Goal: Register for event/course

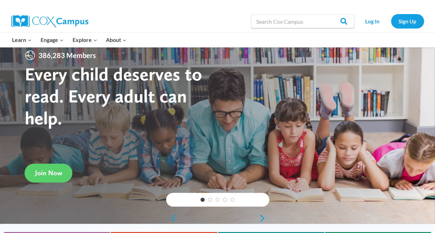
scroll to position [11, 0]
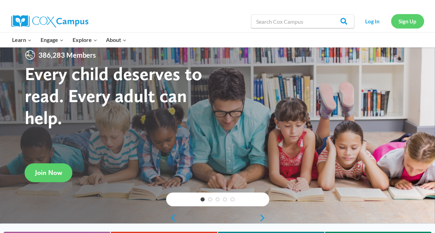
click at [412, 24] on link "Sign Up" at bounding box center [407, 21] width 33 height 14
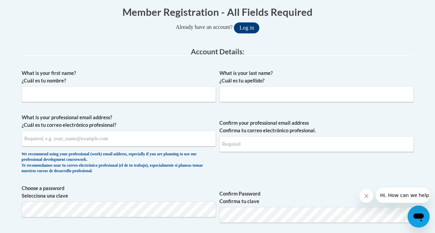
scroll to position [142, 0]
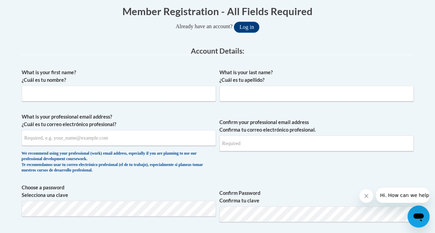
click at [152, 101] on div "What is your first name? ¿Cuál es tu nombre?" at bounding box center [119, 88] width 194 height 38
click at [151, 94] on input "What is your first name? ¿Cuál es tu nombre?" at bounding box center [119, 94] width 194 height 16
type input "Jack"
click at [252, 92] on input "What is your last name? ¿Cuál es tu apellido?" at bounding box center [316, 94] width 194 height 16
type input "Slipka"
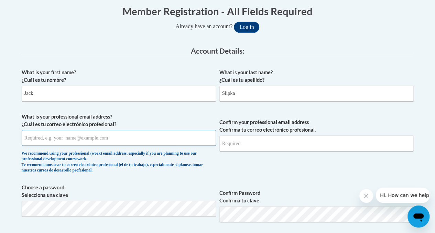
click at [157, 134] on input "What is your professional email address? ¿Cuál es tu correo electrónico profesi…" at bounding box center [119, 138] width 194 height 16
type input "slipkaj4601@my.uwstout.edu"
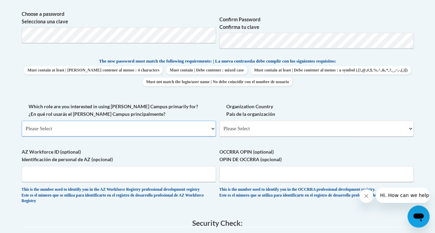
scroll to position [317, 0]
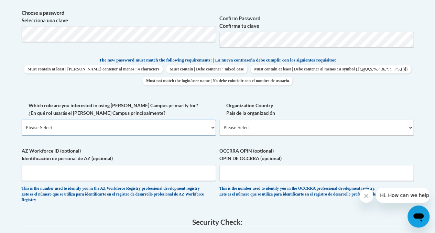
click at [168, 127] on select "Please Select College/University | Colegio/Universidad Community/Nonprofit Part…" at bounding box center [119, 128] width 194 height 16
select select "5a18ea06-2b54-4451-96f2-d152daf9eac5"
click at [22, 120] on select "Please Select College/University | Colegio/Universidad Community/Nonprofit Part…" at bounding box center [119, 128] width 194 height 16
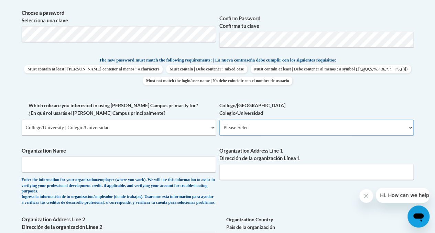
click at [236, 132] on select "Please Select College/University Staff | Empleado universitario College/Univers…" at bounding box center [316, 128] width 194 height 16
select select "99b32b07-cffc-426c-8bf6-0cd77760d84b"
click at [219, 120] on select "Please Select College/University Staff | Empleado universitario College/Univers…" at bounding box center [316, 128] width 194 height 16
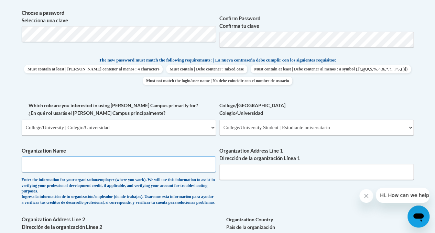
click at [161, 161] on input "Organization Name" at bounding box center [119, 164] width 194 height 16
type input "University of Wisconsin Stout"
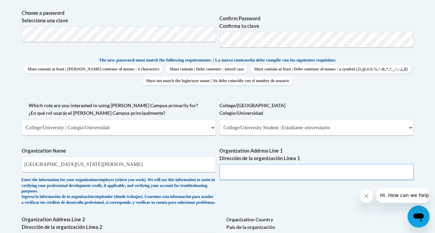
click at [248, 178] on input "Organization Address Line 1 Dirección de la organización Línea 1" at bounding box center [316, 172] width 194 height 16
paste input "712 Broadway St S, Menomonie, WI 54751"
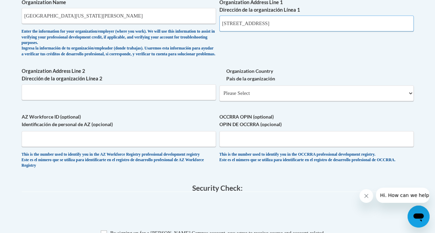
scroll to position [466, 0]
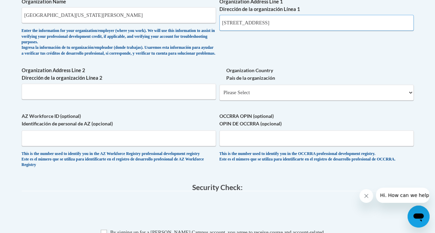
type input "712 Broadway St S, Menomonie, WI 54751"
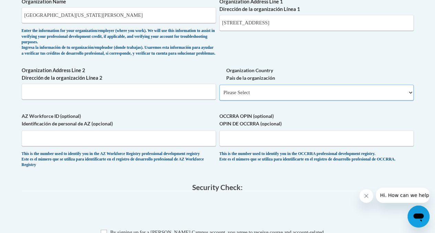
click at [252, 97] on select "Please Select United States | Estados Unidos Outside of the United States | Fue…" at bounding box center [316, 93] width 194 height 16
select select "ad49bcad-a171-4b2e-b99c-48b446064914"
click at [219, 90] on select "Please Select United States | Estados Unidos Outside of the United States | Fue…" at bounding box center [316, 93] width 194 height 16
select select
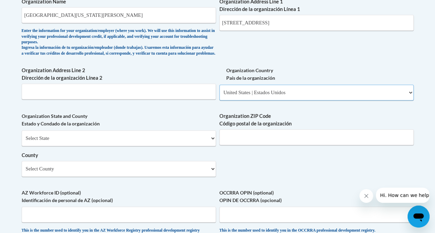
scroll to position [482, 0]
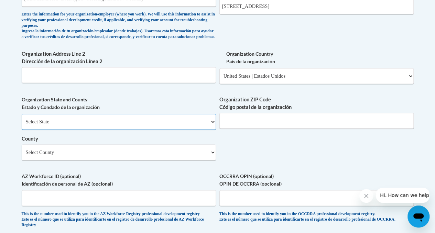
click at [138, 130] on select "Select State Alabama Alaska Arizona Arkansas California Colorado Connecticut De…" at bounding box center [119, 122] width 194 height 16
select select "Wisconsin"
click at [22, 119] on select "Select State Alabama Alaska Arizona Arkansas California Colorado Connecticut De…" at bounding box center [119, 122] width 194 height 16
click at [298, 128] on input "Organization ZIP Code Código postal de la organización" at bounding box center [316, 121] width 194 height 16
click at [319, 111] on label "Organization ZIP Code Código postal de la organización" at bounding box center [316, 103] width 194 height 15
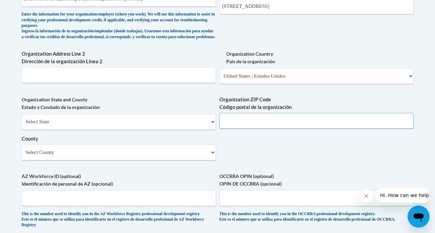
click at [319, 116] on input "Organization ZIP Code Código postal de la organización" at bounding box center [316, 121] width 194 height 16
type input "54751"
click at [169, 160] on select "Select County Adams Ashland Barron Bayfield Brown Buffalo Burnett Calumet Chipp…" at bounding box center [119, 152] width 194 height 16
select select "Dunn"
click at [22, 149] on select "Select County Adams Ashland Barron Bayfield Brown Buffalo Burnett Calumet Chipp…" at bounding box center [119, 152] width 194 height 16
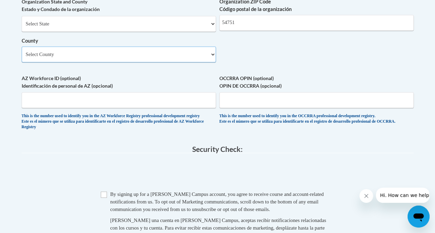
scroll to position [581, 0]
click at [135, 99] on input "AZ Workforce ID (optional) Identificación de personal de AZ (opcional)" at bounding box center [119, 100] width 194 height 16
click at [153, 81] on label "AZ Workforce ID (optional) Identificación de personal de AZ (opcional)" at bounding box center [119, 81] width 194 height 15
click at [153, 92] on input "AZ Workforce ID (optional) Identificación de personal de AZ (opcional)" at bounding box center [119, 100] width 194 height 16
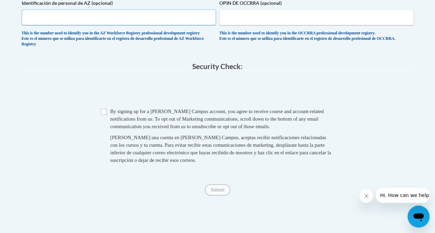
scroll to position [666, 0]
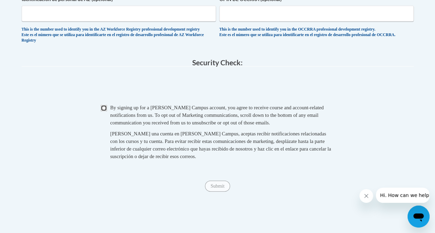
click at [102, 111] on input "Checkbox" at bounding box center [104, 108] width 6 height 6
checkbox input "false"
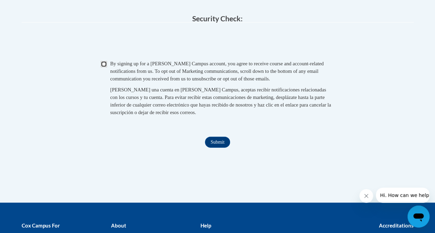
scroll to position [711, 0]
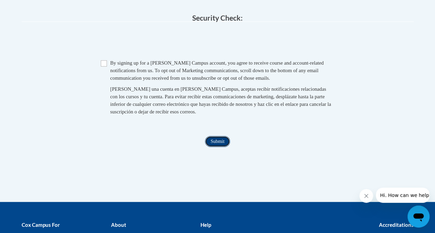
click at [215, 147] on input "Submit" at bounding box center [217, 141] width 25 height 11
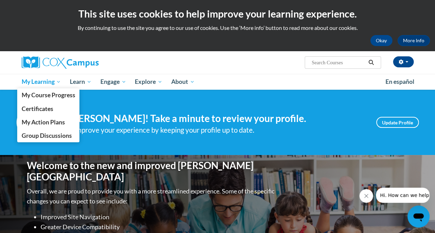
click at [45, 79] on span "My Learning" at bounding box center [41, 82] width 40 height 8
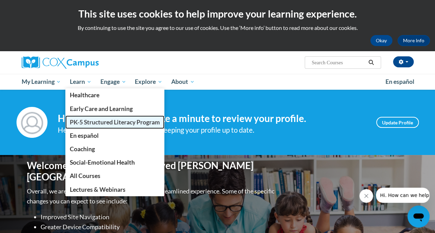
click at [97, 120] on span "PK-5 Structured Literacy Program" at bounding box center [115, 122] width 90 height 7
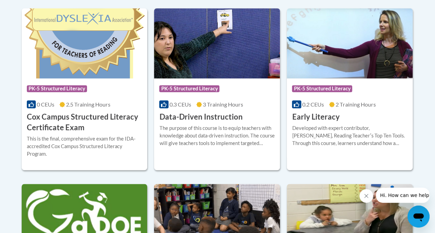
scroll to position [305, 0]
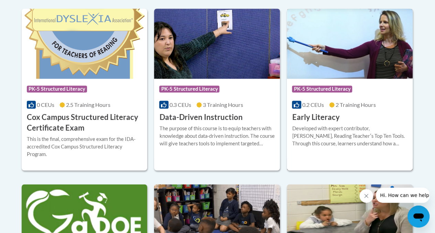
click at [314, 120] on h3 "Early Literacy" at bounding box center [315, 117] width 47 height 11
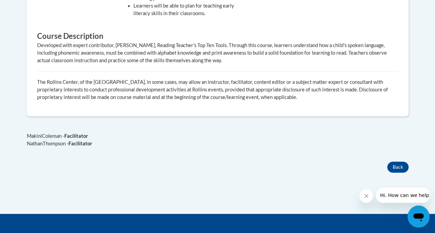
scroll to position [402, 0]
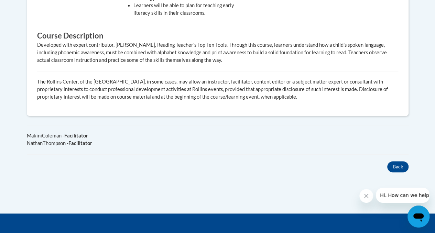
click at [416, 215] on icon "Open messaging window" at bounding box center [418, 217] width 10 height 8
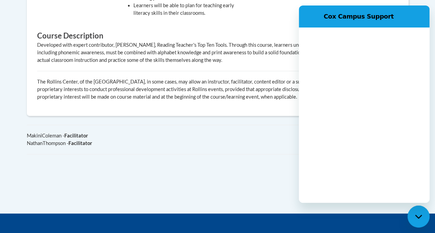
scroll to position [0, 0]
click at [256, 211] on div "× Close Course Enrollment Please select... × Close × 2" at bounding box center [217, 8] width 402 height 410
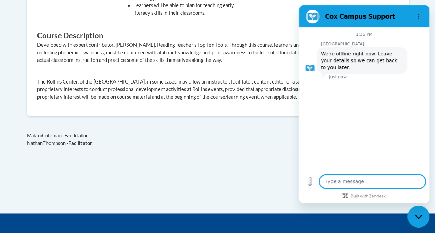
click at [270, 43] on div "Developed with expert contributor, Dr. Deborah Glaser, Reading Teacher's Top Te…" at bounding box center [217, 52] width 361 height 23
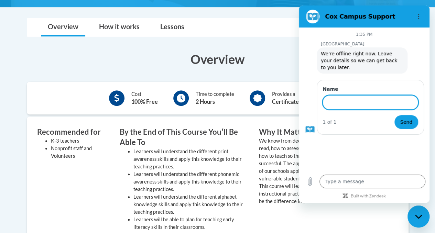
scroll to position [188, 0]
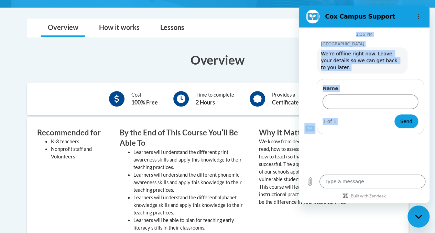
drag, startPoint x: 395, startPoint y: 14, endPoint x: 424, endPoint y: 163, distance: 151.6
click at [424, 163] on div "Cox Campus Support 1:35 PM Cox Campus Cox Campus says: We're offline right now.…" at bounding box center [364, 103] width 131 height 197
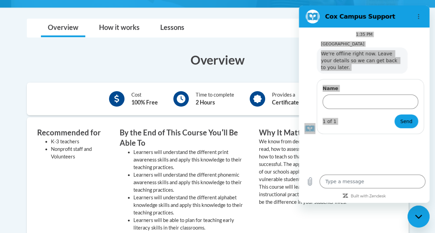
click at [225, 152] on li "Learners will understand the different print awareness skills and apply this kn…" at bounding box center [190, 159] width 115 height 23
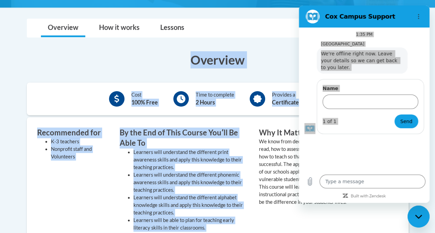
drag, startPoint x: 233, startPoint y: 46, endPoint x: 228, endPoint y: 35, distance: 11.2
click at [228, 35] on div "Toggle navigation Overview How it works Lessons Resources FAQs Enroll Overview …" at bounding box center [218, 203] width 392 height 368
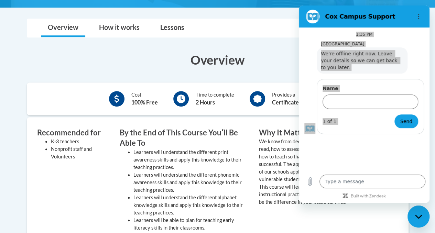
click at [235, 13] on body "This site uses cookies to help improve your learning experience. By continuing …" at bounding box center [217, 176] width 435 height 729
click at [420, 217] on icon "Close messaging window" at bounding box center [418, 216] width 7 height 4
type textarea "x"
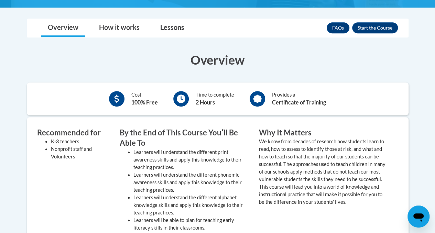
click at [290, 65] on h3 "Overview" at bounding box center [217, 59] width 381 height 17
click at [117, 31] on link "How it works" at bounding box center [119, 28] width 54 height 18
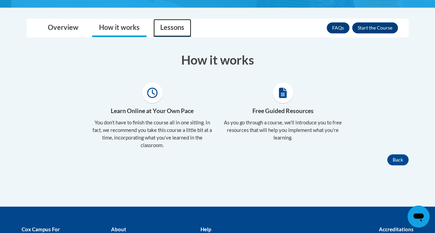
click at [164, 26] on link "Lessons" at bounding box center [172, 28] width 38 height 18
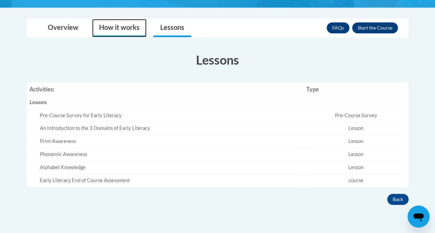
click at [125, 23] on link "How it works" at bounding box center [119, 28] width 54 height 18
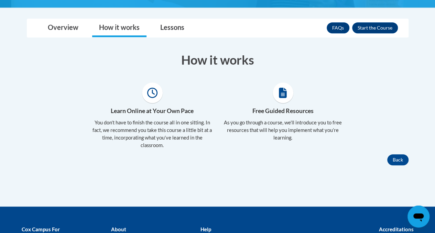
click at [72, 13] on body "This site uses cookies to help improve your learning experience. By continuing …" at bounding box center [217, 65] width 435 height 507
click at [71, 22] on link "Overview" at bounding box center [63, 28] width 44 height 18
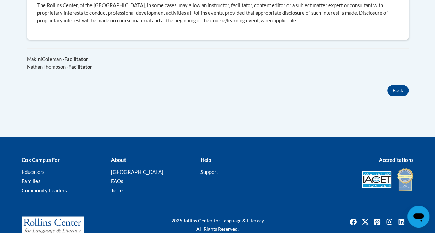
scroll to position [478, 0]
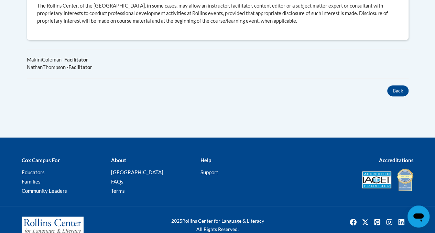
click at [388, 92] on button "Back" at bounding box center [397, 90] width 21 height 11
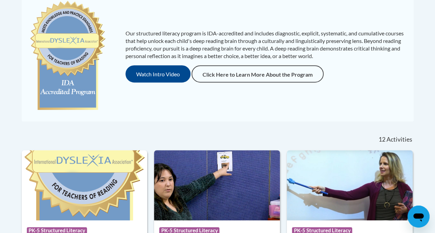
scroll to position [161, 0]
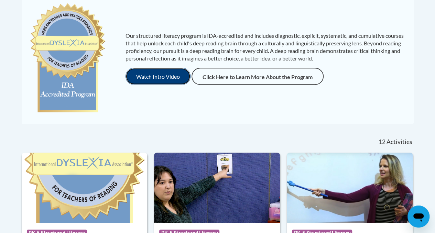
click at [179, 80] on button "Watch Intro Video" at bounding box center [157, 76] width 65 height 17
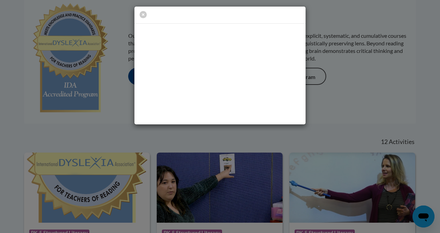
click at [330, 82] on div at bounding box center [220, 65] width 440 height 131
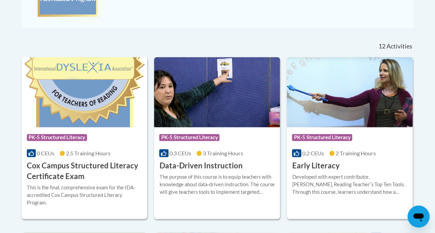
scroll to position [289, 0]
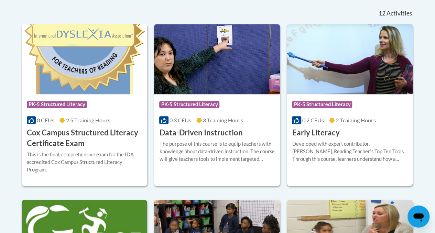
click at [324, 166] on div "Developed with expert contributor, Dr. Deborah Glaser, Reading Teacherʹs Top Te…" at bounding box center [349, 154] width 115 height 28
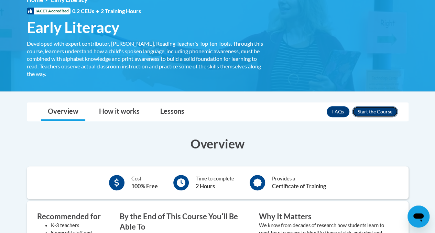
click at [375, 116] on button "Enroll" at bounding box center [375, 111] width 46 height 11
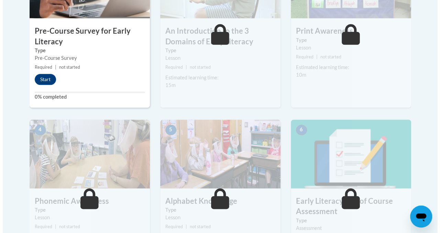
scroll to position [281, 0]
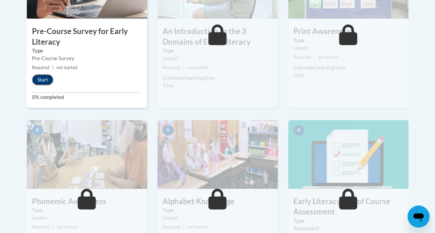
click at [43, 75] on button "Start" at bounding box center [42, 79] width 21 height 11
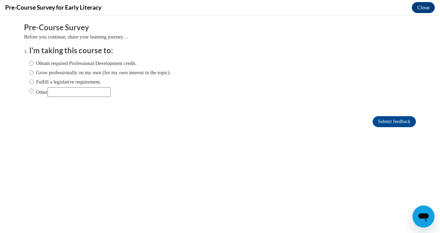
scroll to position [0, 0]
click at [29, 63] on label "Obtain required Professional Development credit." at bounding box center [82, 63] width 107 height 8
click at [29, 63] on input "Obtain required Professional Development credit." at bounding box center [31, 63] width 4 height 8
radio input "true"
click at [386, 114] on form "Pre-Course Survey Before you continue, share your learning journey… I'm taking …" at bounding box center [220, 78] width 392 height 112
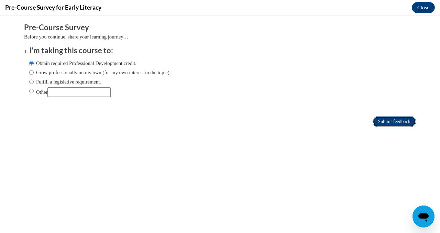
click at [381, 119] on input "Submit feedback" at bounding box center [393, 121] width 43 height 11
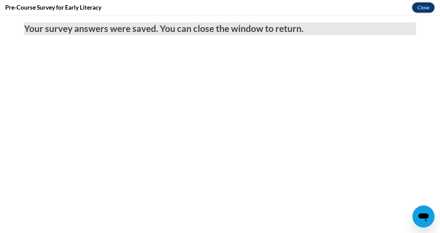
click at [432, 9] on button "Close" at bounding box center [423, 7] width 23 height 11
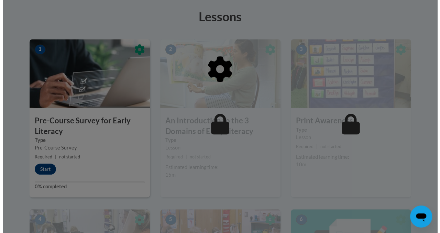
scroll to position [190, 0]
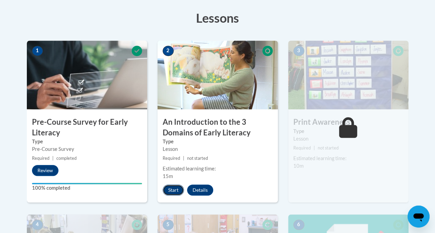
click at [172, 189] on button "Start" at bounding box center [172, 189] width 21 height 11
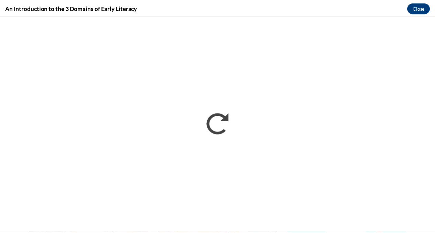
scroll to position [0, 0]
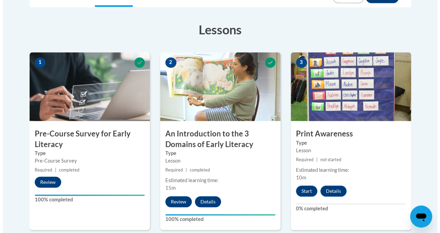
scroll to position [179, 0]
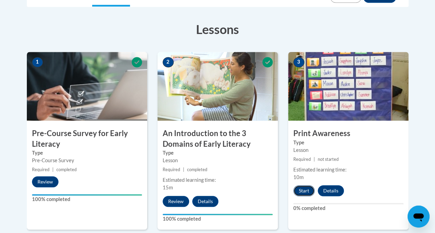
click at [306, 190] on button "Start" at bounding box center [303, 190] width 21 height 11
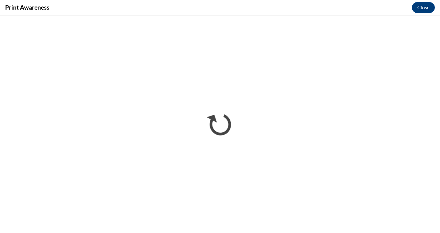
scroll to position [0, 0]
click at [263, 14] on div "Print Awareness Close" at bounding box center [220, 7] width 440 height 15
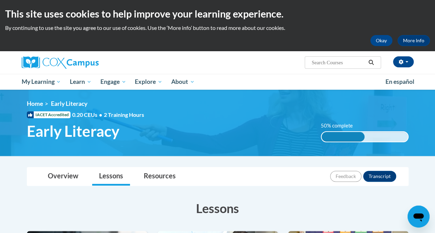
click at [342, 93] on img at bounding box center [217, 123] width 435 height 66
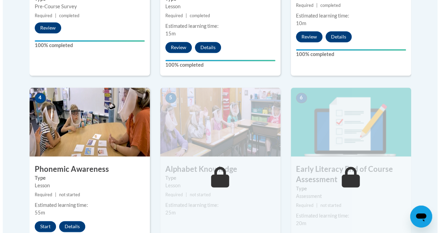
scroll to position [344, 0]
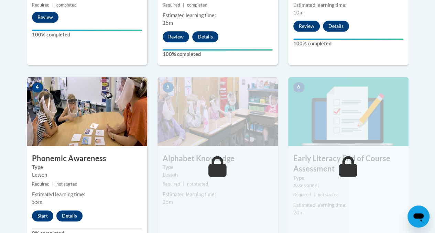
click at [89, 151] on div "4 Phonemic Awareness Type Lesson Required | not started Estimated learning time…" at bounding box center [87, 160] width 120 height 167
click at [51, 213] on button "Start" at bounding box center [42, 215] width 21 height 11
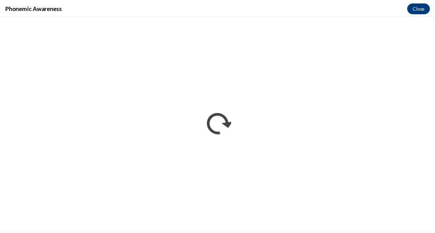
scroll to position [0, 0]
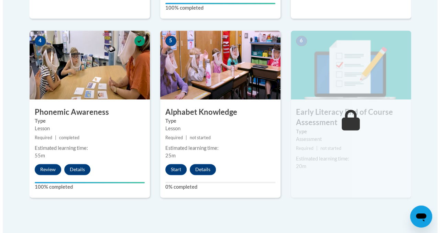
scroll to position [390, 0]
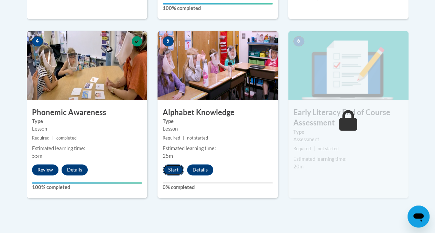
click at [174, 167] on button "Start" at bounding box center [172, 169] width 21 height 11
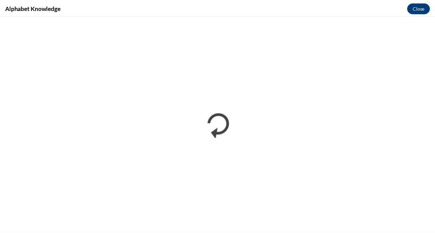
scroll to position [0, 0]
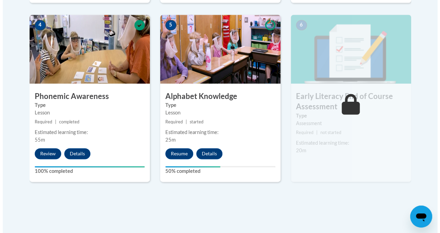
scroll to position [412, 0]
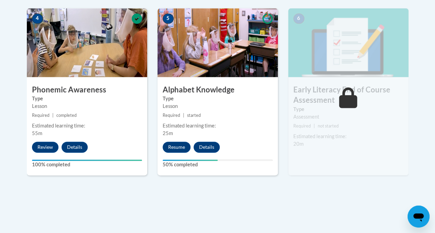
click at [182, 141] on div "5 Alphabet Knowledge Type Lesson Required | started Estimated learning time: 25…" at bounding box center [217, 91] width 120 height 167
click at [180, 145] on button "Resume" at bounding box center [176, 147] width 28 height 11
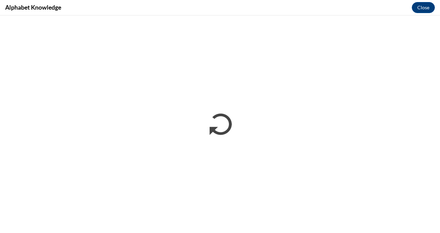
scroll to position [0, 0]
click at [425, 6] on button "Close" at bounding box center [423, 7] width 23 height 11
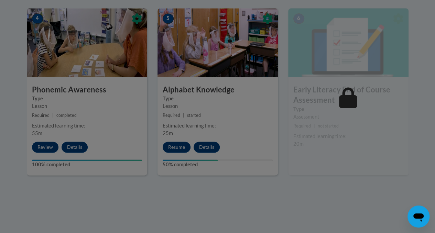
click at [177, 149] on div at bounding box center [217, 116] width 435 height 233
click at [178, 149] on div at bounding box center [217, 116] width 435 height 233
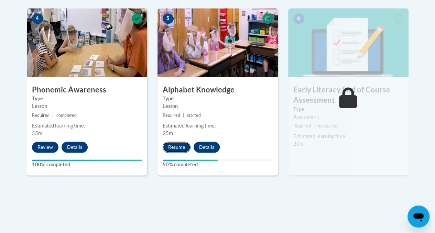
click at [170, 149] on button "Resume" at bounding box center [176, 147] width 28 height 11
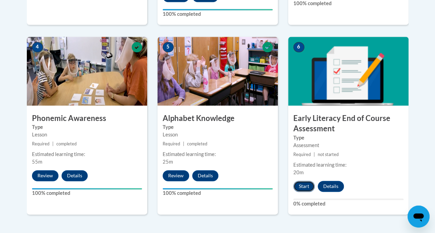
click at [309, 187] on button "Start" at bounding box center [303, 186] width 21 height 11
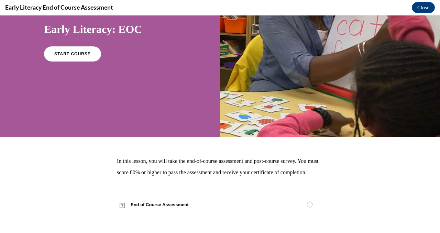
scroll to position [79, 0]
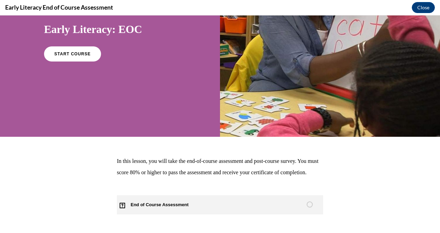
click at [149, 203] on span "End of Course Assessment" at bounding box center [163, 204] width 93 height 19
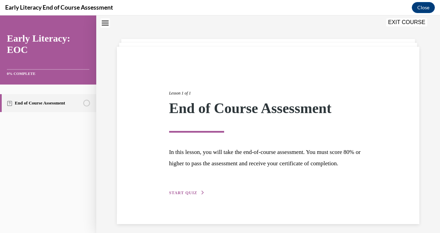
scroll to position [37, 0]
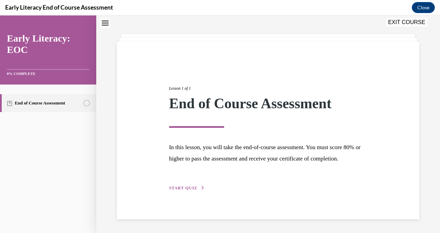
click at [177, 188] on span "START QUIZ" at bounding box center [183, 188] width 28 height 5
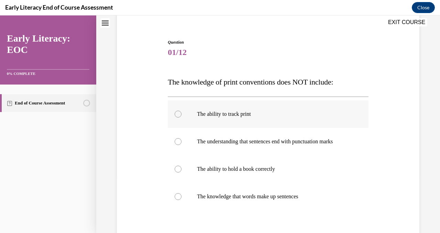
scroll to position [71, 0]
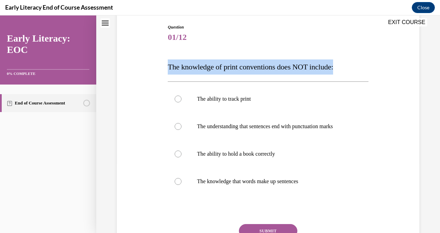
drag, startPoint x: 163, startPoint y: 69, endPoint x: 357, endPoint y: 72, distance: 194.5
click at [357, 72] on div "Question 01/12 The knowledge of print conventions does NOT include: The ability…" at bounding box center [268, 141] width 306 height 277
click at [368, 71] on div "Question 01/12 The knowledge of print conventions does NOT include: The ability…" at bounding box center [268, 141] width 306 height 277
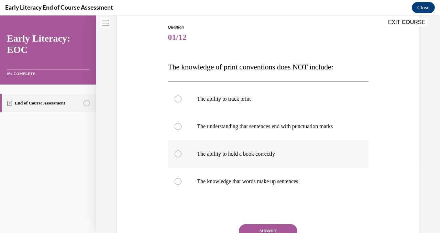
click at [224, 160] on div at bounding box center [268, 153] width 200 height 27
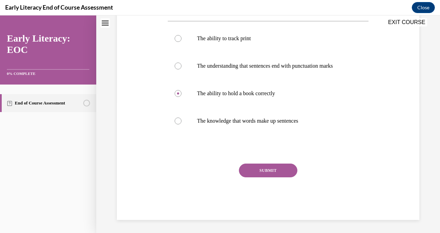
scroll to position [132, 0]
click at [287, 166] on button "SUBMIT" at bounding box center [268, 170] width 58 height 14
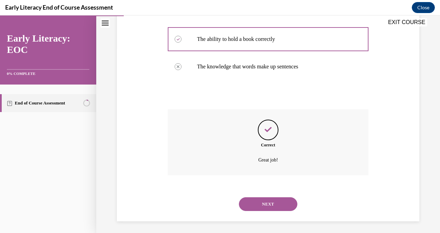
scroll to position [188, 0]
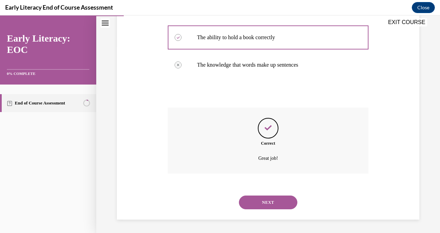
click at [281, 204] on button "NEXT" at bounding box center [268, 202] width 58 height 14
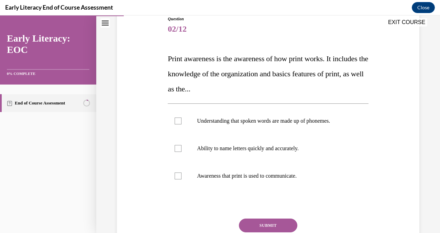
scroll to position [103, 0]
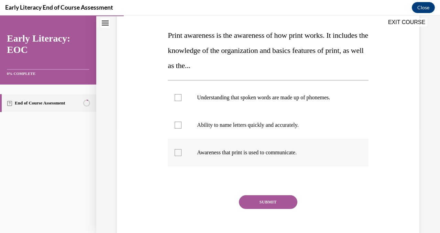
click at [208, 152] on p "Awareness that print is used to communicate." at bounding box center [274, 152] width 154 height 7
click at [187, 123] on div at bounding box center [268, 124] width 200 height 27
click at [192, 125] on div at bounding box center [268, 124] width 200 height 27
click at [190, 151] on div at bounding box center [268, 152] width 200 height 27
click at [274, 151] on p "Awareness that print is used to communicate." at bounding box center [274, 152] width 154 height 7
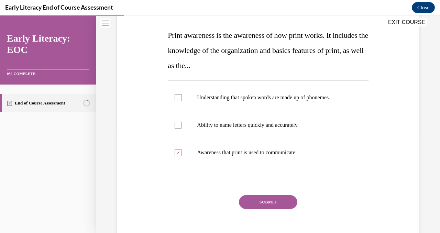
click at [259, 198] on button "SUBMIT" at bounding box center [268, 202] width 58 height 14
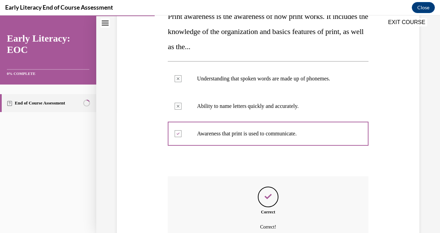
scroll to position [191, 0]
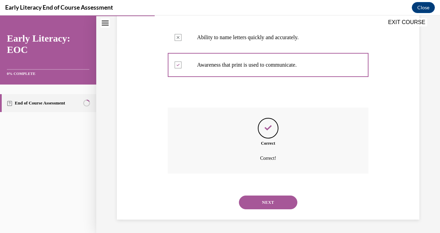
click at [269, 205] on button "NEXT" at bounding box center [268, 202] width 58 height 14
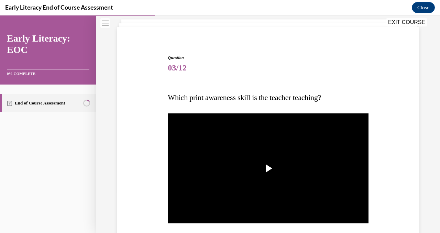
scroll to position [69, 0]
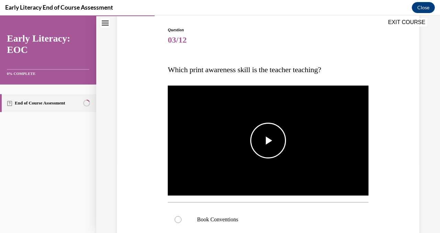
click at [268, 141] on span "Video player" at bounding box center [268, 141] width 0 height 0
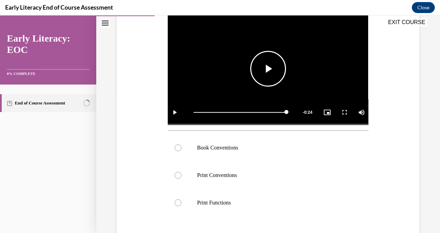
scroll to position [172, 0]
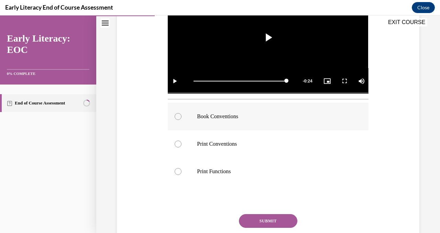
click at [227, 122] on div at bounding box center [268, 116] width 200 height 27
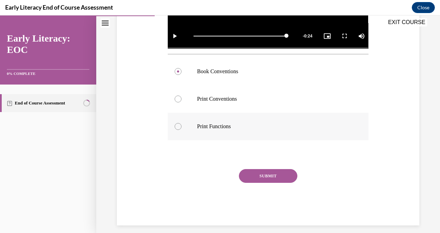
scroll to position [221, 0]
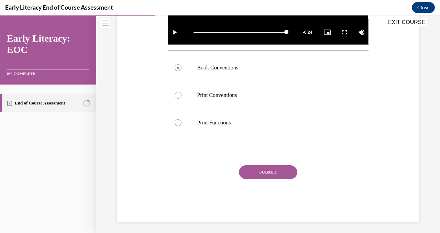
click at [287, 165] on button "SUBMIT" at bounding box center [268, 172] width 58 height 14
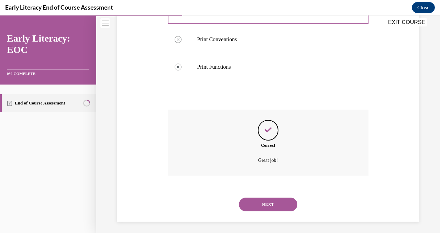
scroll to position [276, 0]
click at [257, 198] on button "NEXT" at bounding box center [268, 205] width 58 height 14
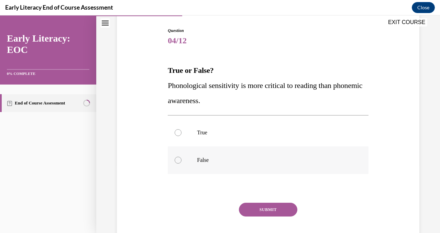
scroll to position [69, 0]
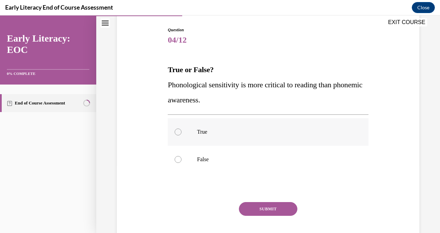
click at [218, 135] on p "True" at bounding box center [274, 131] width 154 height 7
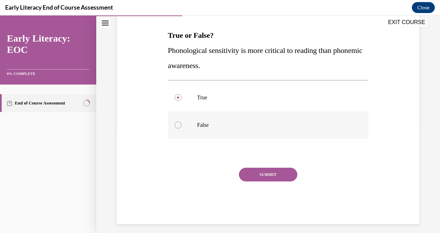
click at [194, 128] on div at bounding box center [268, 124] width 200 height 27
click at [281, 92] on div at bounding box center [268, 97] width 200 height 27
click at [281, 177] on button "SUBMIT" at bounding box center [268, 175] width 58 height 14
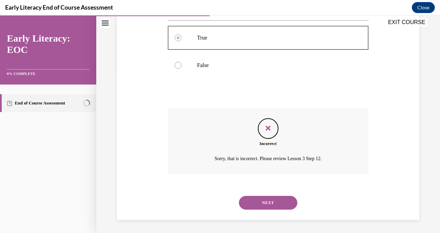
scroll to position [163, 0]
click at [268, 200] on button "NEXT" at bounding box center [268, 202] width 58 height 14
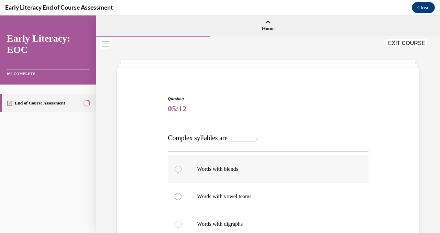
scroll to position [69, 0]
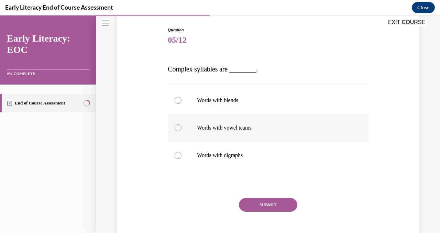
click at [247, 131] on div at bounding box center [268, 127] width 200 height 27
click at [262, 201] on button "SUBMIT" at bounding box center [268, 205] width 58 height 14
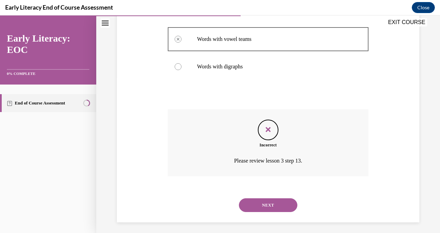
scroll to position [160, 0]
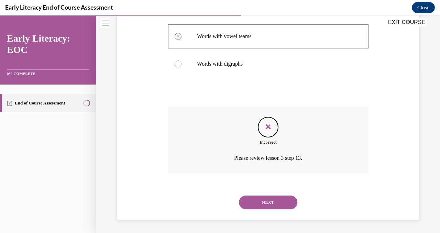
click at [269, 204] on button "NEXT" at bounding box center [268, 202] width 58 height 14
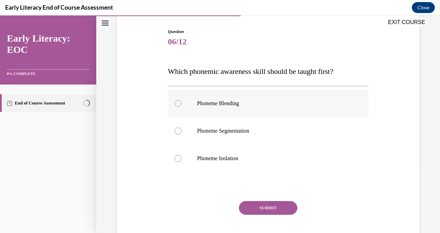
scroll to position [69, 0]
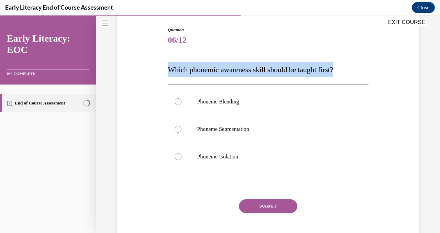
drag, startPoint x: 164, startPoint y: 66, endPoint x: 383, endPoint y: 71, distance: 219.3
click at [383, 71] on div "Question 06/12 Which phonemic awareness skill should be taught first? Phoneme B…" at bounding box center [268, 130] width 306 height 249
copy span "Which phonemic awareness skill should be taught first?"
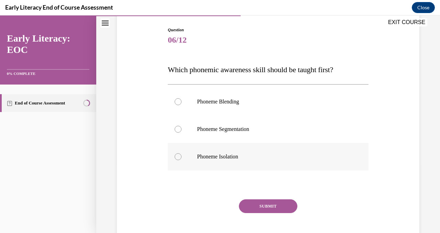
click at [220, 153] on p "Phoneme Isolation" at bounding box center [274, 156] width 154 height 7
click at [267, 206] on button "SUBMIT" at bounding box center [268, 206] width 58 height 14
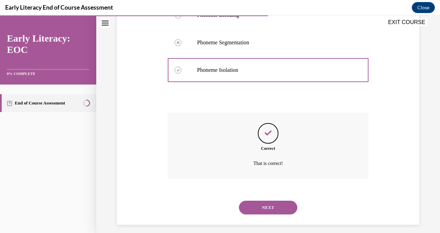
scroll to position [160, 0]
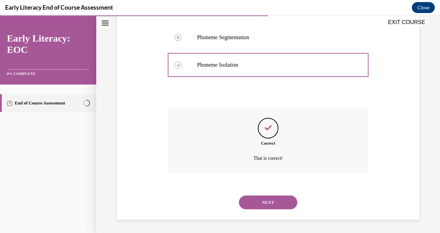
click at [270, 200] on button "NEXT" at bounding box center [268, 202] width 58 height 14
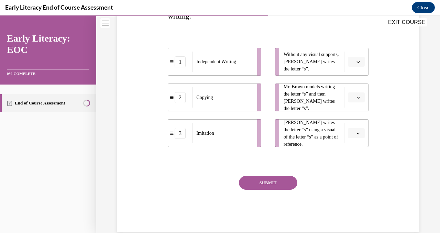
scroll to position [103, 0]
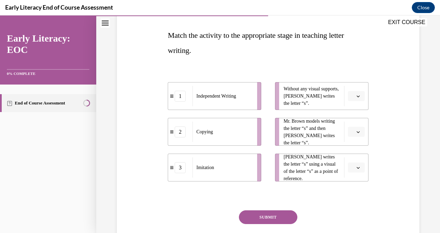
click at [354, 91] on button "button" at bounding box center [356, 96] width 17 height 10
click at [355, 121] on div "1" at bounding box center [350, 125] width 17 height 14
click at [354, 134] on button "button" at bounding box center [356, 132] width 17 height 10
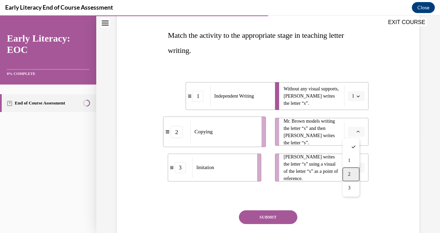
click at [351, 173] on div "2" at bounding box center [350, 174] width 17 height 14
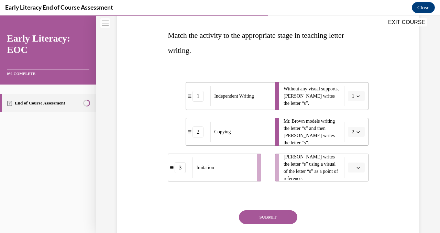
click at [355, 135] on button "2" at bounding box center [356, 132] width 17 height 10
click at [354, 187] on div "3" at bounding box center [349, 188] width 17 height 14
click at [356, 169] on icon "button" at bounding box center [357, 167] width 3 height 3
click at [350, 202] on div "1" at bounding box center [350, 196] width 17 height 14
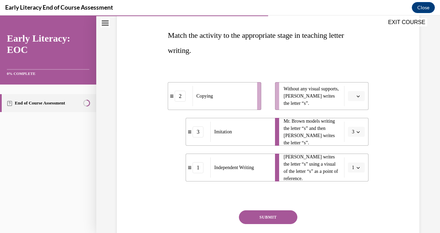
click at [353, 172] on button "1" at bounding box center [356, 167] width 17 height 10
click at [347, 210] on span "2" at bounding box center [347, 209] width 2 height 5
click at [281, 216] on button "SUBMIT" at bounding box center [268, 217] width 58 height 14
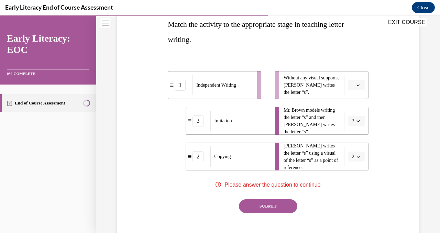
scroll to position [82, 0]
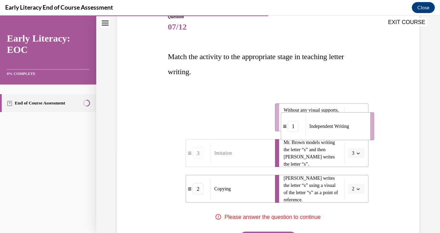
drag, startPoint x: 173, startPoint y: 119, endPoint x: 273, endPoint y: 122, distance: 100.4
click at [281, 122] on div "1" at bounding box center [293, 126] width 24 height 11
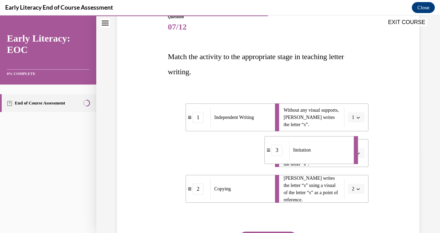
drag, startPoint x: 260, startPoint y: 165, endPoint x: 349, endPoint y: 164, distance: 88.6
click at [349, 164] on li "3 Imitation" at bounding box center [311, 150] width 93 height 28
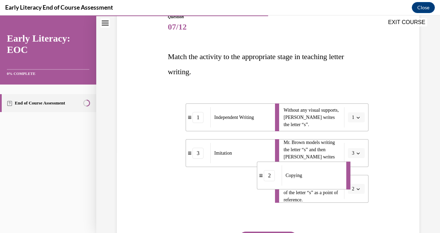
drag, startPoint x: 254, startPoint y: 197, endPoint x: 346, endPoint y: 195, distance: 92.4
click at [342, 186] on div "Copying" at bounding box center [312, 175] width 60 height 20
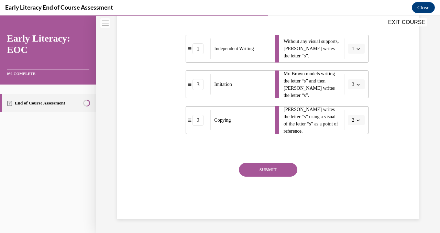
click at [282, 169] on button "SUBMIT" at bounding box center [268, 170] width 58 height 14
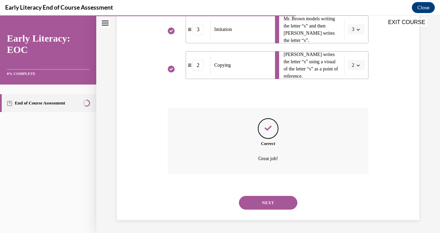
scroll to position [206, 0]
click at [294, 202] on button "NEXT" at bounding box center [268, 202] width 58 height 14
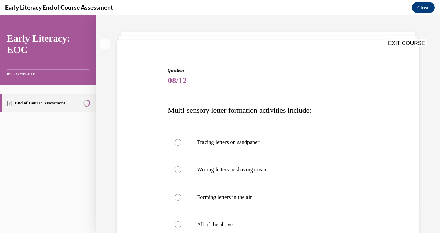
scroll to position [69, 0]
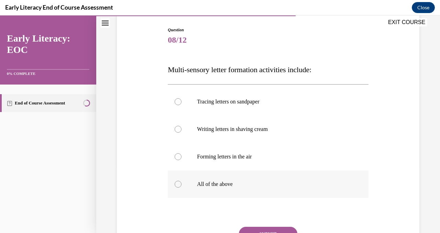
click at [234, 182] on p "All of the above" at bounding box center [274, 184] width 154 height 7
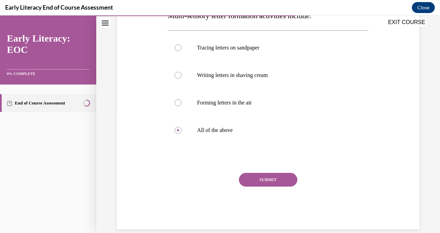
scroll to position [132, 0]
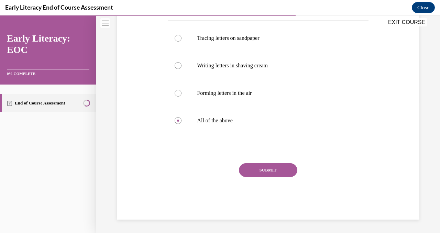
click at [277, 171] on button "SUBMIT" at bounding box center [268, 170] width 58 height 14
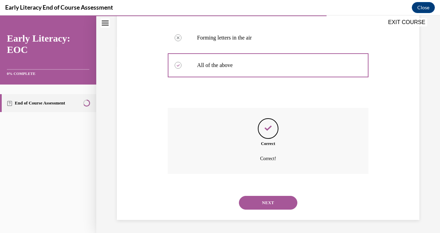
scroll to position [188, 0]
click at [281, 196] on button "NEXT" at bounding box center [268, 202] width 58 height 14
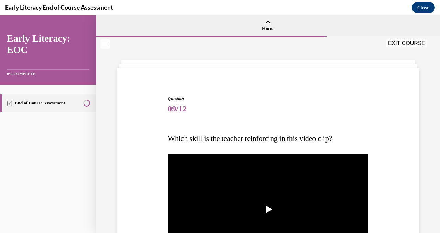
scroll to position [69, 0]
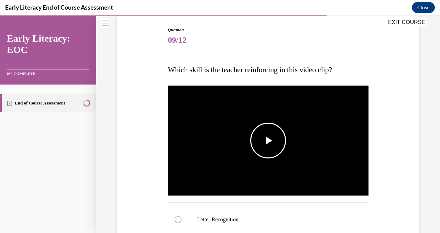
click at [268, 141] on span "Video player" at bounding box center [268, 141] width 0 height 0
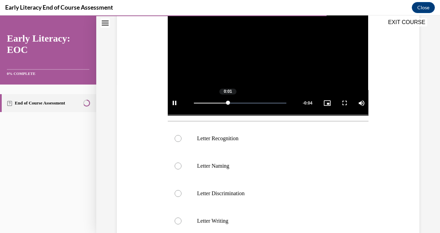
scroll to position [206, 0]
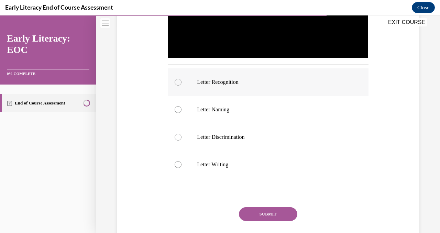
click at [237, 79] on p "Letter Recognition" at bounding box center [274, 82] width 154 height 7
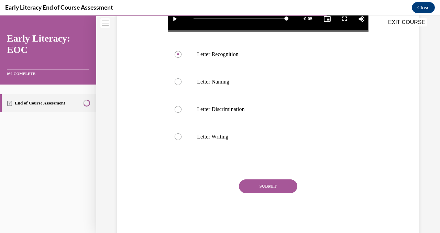
scroll to position [214, 0]
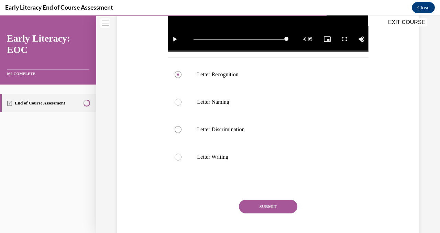
click at [273, 204] on button "SUBMIT" at bounding box center [268, 207] width 58 height 14
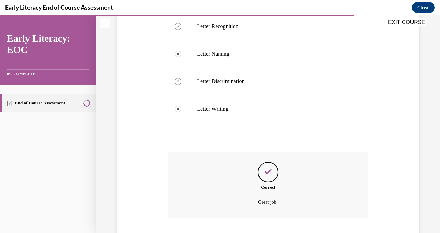
scroll to position [304, 0]
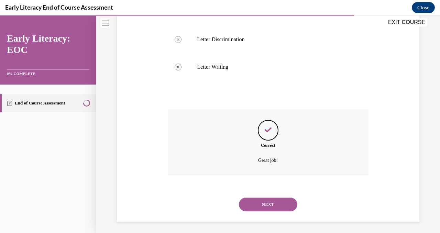
click at [271, 202] on button "NEXT" at bounding box center [268, 205] width 58 height 14
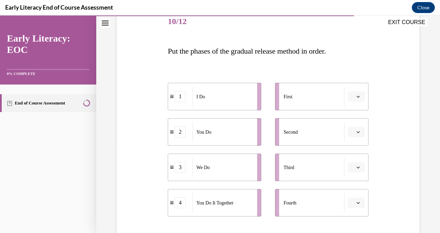
scroll to position [103, 0]
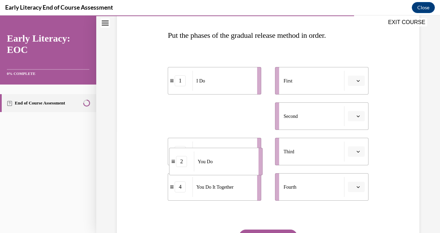
drag, startPoint x: 226, startPoint y: 123, endPoint x: 228, endPoint y: 168, distance: 45.0
click at [228, 168] on div "You Do" at bounding box center [224, 162] width 60 height 20
drag, startPoint x: 225, startPoint y: 157, endPoint x: 225, endPoint y: 113, distance: 43.3
click at [225, 113] on div "We Do" at bounding box center [222, 108] width 60 height 20
drag, startPoint x: 222, startPoint y: 122, endPoint x: 246, endPoint y: 186, distance: 68.5
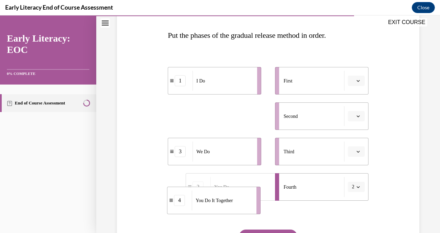
drag, startPoint x: 240, startPoint y: 118, endPoint x: 248, endPoint y: 201, distance: 83.5
click at [248, 201] on div "You Do It Together" at bounding box center [222, 200] width 60 height 20
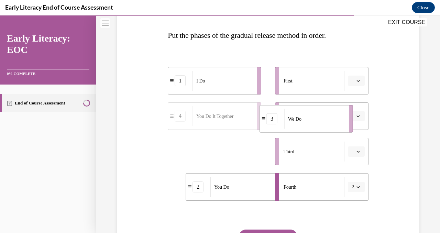
drag, startPoint x: 225, startPoint y: 153, endPoint x: 322, endPoint y: 117, distance: 104.1
click at [322, 117] on div "We Do" at bounding box center [314, 119] width 60 height 20
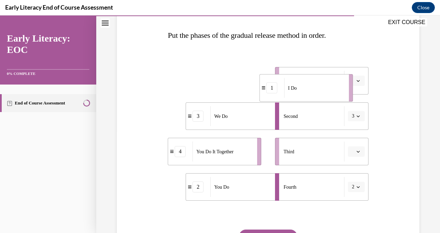
drag, startPoint x: 244, startPoint y: 81, endPoint x: 328, endPoint y: 90, distance: 84.6
click at [328, 90] on div "I Do" at bounding box center [314, 88] width 60 height 20
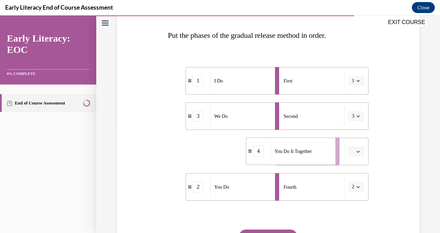
drag, startPoint x: 236, startPoint y: 153, endPoint x: 316, endPoint y: 153, distance: 79.7
click at [316, 153] on div "You Do It Together" at bounding box center [301, 151] width 60 height 20
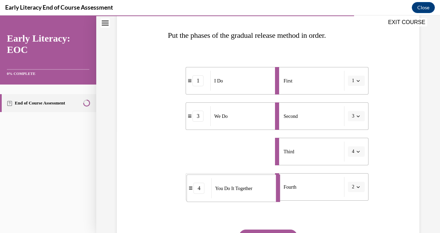
drag, startPoint x: 249, startPoint y: 154, endPoint x: 250, endPoint y: 198, distance: 43.6
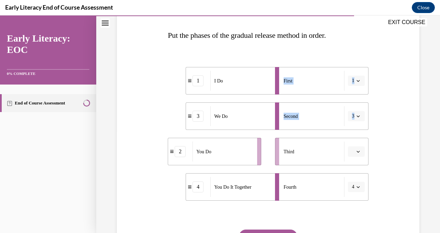
drag, startPoint x: 244, startPoint y: 166, endPoint x: 274, endPoint y: 162, distance: 30.9
click at [274, 162] on div "1 I Do 3 We Do 2 You Do 4 You Do It Together First 1 Second 3 Third Fourth 4" at bounding box center [268, 126] width 200 height 147
drag, startPoint x: 236, startPoint y: 153, endPoint x: 284, endPoint y: 151, distance: 48.1
click at [283, 152] on div "You Do" at bounding box center [267, 151] width 60 height 20
click at [239, 192] on div "You Do It Together" at bounding box center [240, 187] width 60 height 20
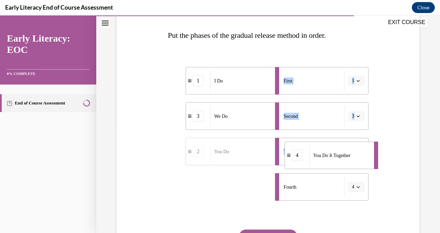
drag, startPoint x: 192, startPoint y: 191, endPoint x: 299, endPoint y: 161, distance: 110.2
click at [299, 161] on div "4" at bounding box center [296, 155] width 11 height 11
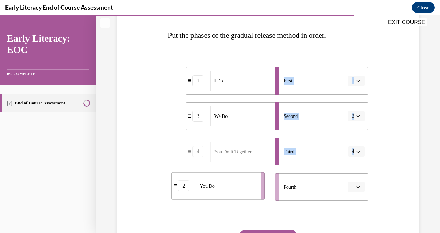
drag, startPoint x: 182, startPoint y: 192, endPoint x: 242, endPoint y: 193, distance: 59.8
click at [242, 193] on li "2 You Do" at bounding box center [217, 185] width 93 height 27
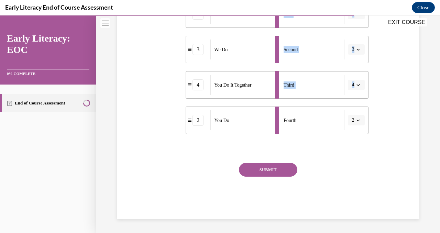
click at [269, 171] on button "SUBMIT" at bounding box center [268, 170] width 58 height 14
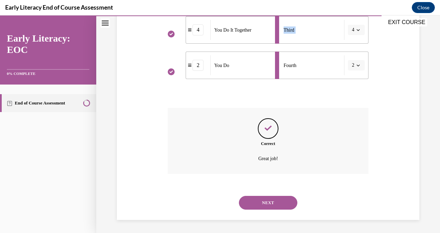
scroll to position [225, 0]
click at [268, 204] on button "NEXT" at bounding box center [268, 202] width 58 height 14
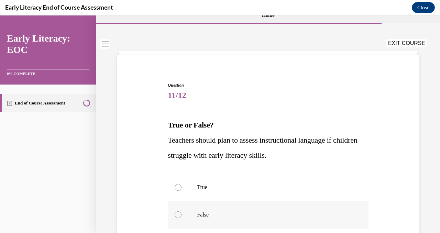
scroll to position [34, 0]
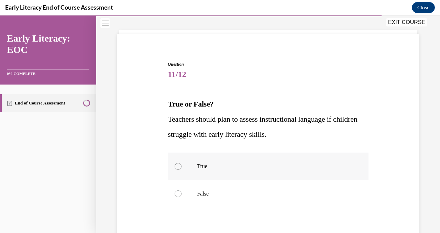
click at [203, 171] on div at bounding box center [268, 166] width 200 height 27
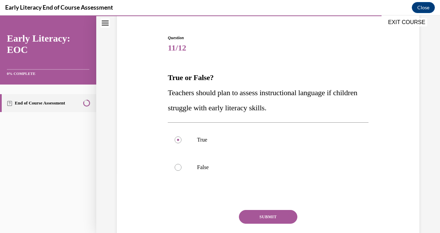
scroll to position [103, 0]
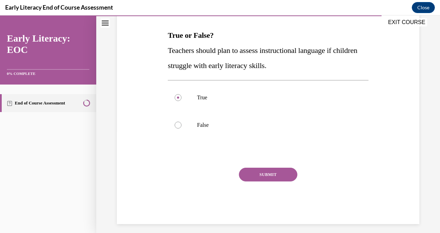
click at [255, 173] on button "SUBMIT" at bounding box center [268, 175] width 58 height 14
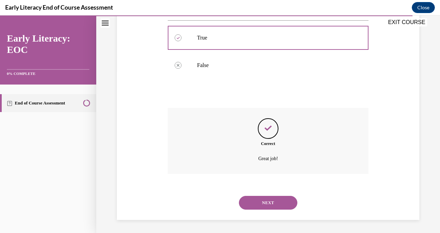
scroll to position [163, 0]
click at [271, 199] on button "NEXT" at bounding box center [268, 202] width 58 height 14
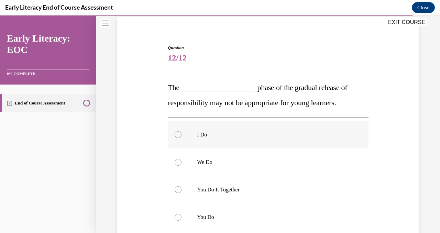
scroll to position [69, 0]
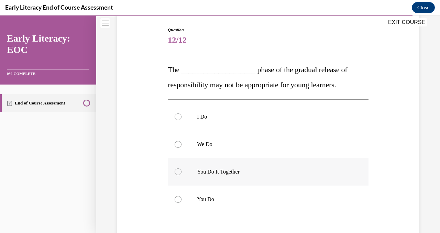
click at [244, 173] on p "You Do It Together" at bounding box center [274, 171] width 154 height 7
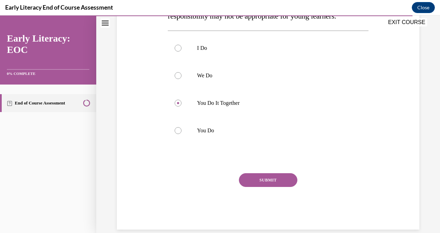
click at [260, 180] on button "SUBMIT" at bounding box center [268, 180] width 58 height 14
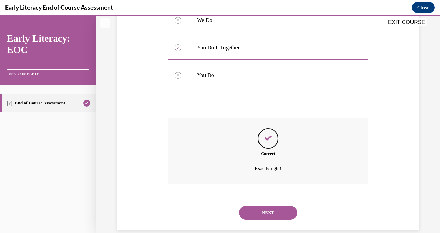
scroll to position [203, 0]
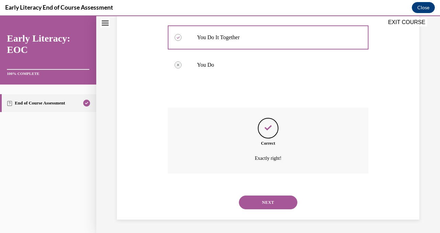
click at [284, 206] on button "NEXT" at bounding box center [268, 202] width 58 height 14
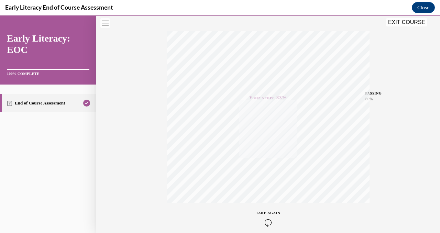
scroll to position [134, 0]
click at [400, 21] on button "EXIT COURSE" at bounding box center [406, 22] width 41 height 8
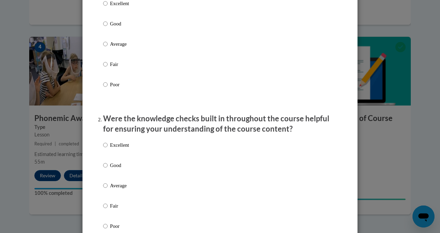
scroll to position [103, 0]
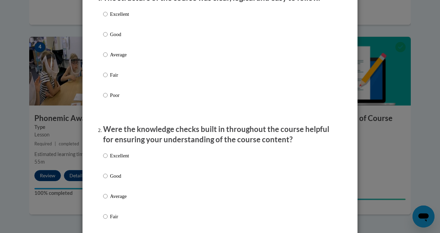
click at [105, 26] on label "Excellent" at bounding box center [116, 19] width 26 height 19
click at [105, 18] on input "Excellent" at bounding box center [105, 14] width 4 height 8
radio input "true"
click at [103, 159] on input "Excellent" at bounding box center [105, 156] width 4 height 8
radio input "true"
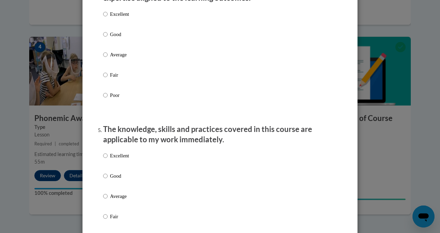
scroll to position [481, 0]
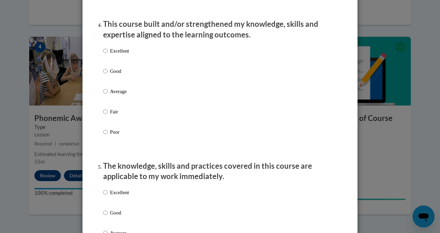
click at [103, 53] on div "Excellent Good Average Fair Poor" at bounding box center [116, 97] width 26 height 106
click at [105, 56] on label "Excellent" at bounding box center [116, 56] width 26 height 19
click at [105, 55] on input "Excellent" at bounding box center [105, 51] width 4 height 8
radio input "true"
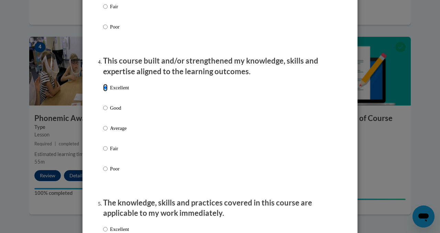
scroll to position [412, 0]
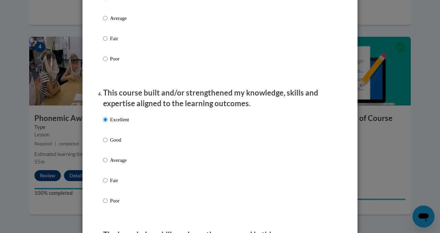
click at [115, 22] on p "Average" at bounding box center [119, 18] width 19 height 8
click at [108, 22] on input "Average" at bounding box center [105, 18] width 4 height 8
radio input "true"
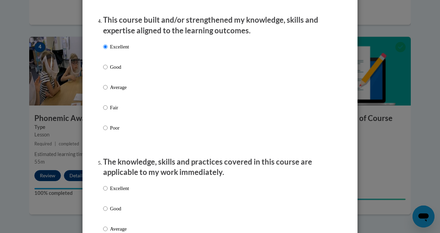
scroll to position [550, 0]
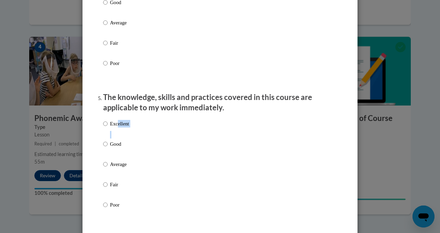
click at [114, 133] on label "Excellent" at bounding box center [116, 129] width 26 height 19
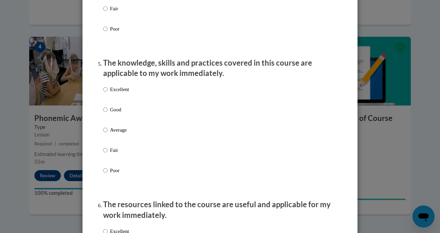
click at [110, 93] on p "Excellent" at bounding box center [119, 90] width 19 height 8
click at [108, 93] on input "Excellent" at bounding box center [105, 90] width 4 height 8
radio input "true"
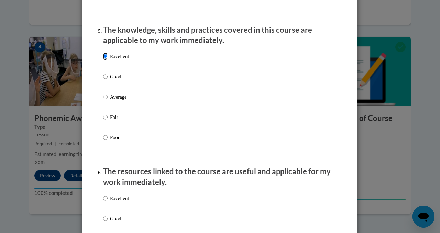
scroll to position [653, 0]
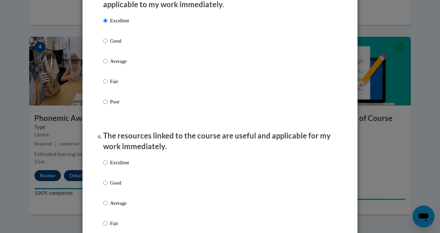
click at [111, 166] on p "Excellent" at bounding box center [119, 163] width 19 height 8
click at [108, 166] on input "Excellent" at bounding box center [105, 163] width 4 height 8
radio input "true"
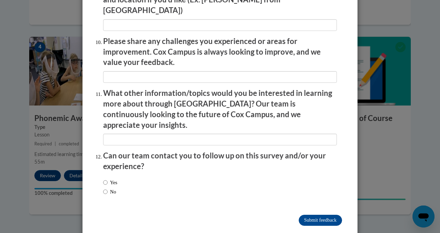
scroll to position [1196, 0]
click at [111, 188] on label "No" at bounding box center [109, 192] width 13 height 8
click at [108, 188] on input "No" at bounding box center [105, 192] width 4 height 8
radio input "true"
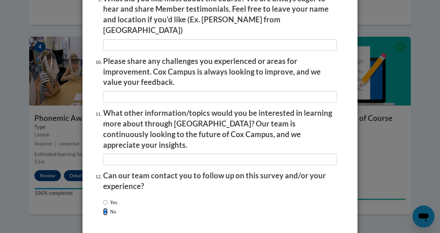
scroll to position [1161, 0]
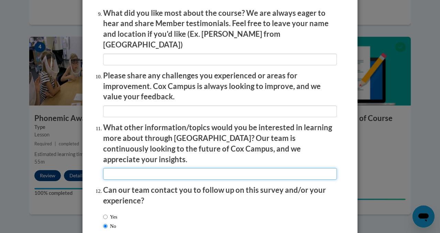
click at [131, 168] on input "textbox" at bounding box center [220, 174] width 234 height 12
drag, startPoint x: 139, startPoint y: 157, endPoint x: 149, endPoint y: 125, distance: 33.8
click at [139, 168] on input "textbox" at bounding box center [220, 174] width 234 height 12
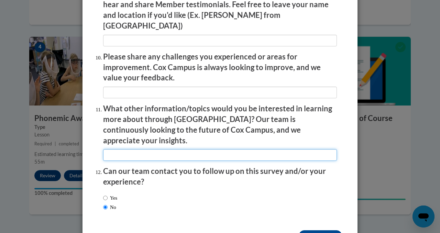
scroll to position [1196, 0]
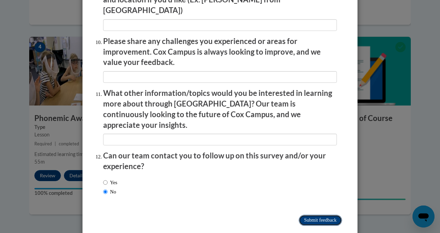
click at [330, 215] on input "Submit feedback" at bounding box center [320, 220] width 43 height 11
